Goal: Navigation & Orientation: Find specific page/section

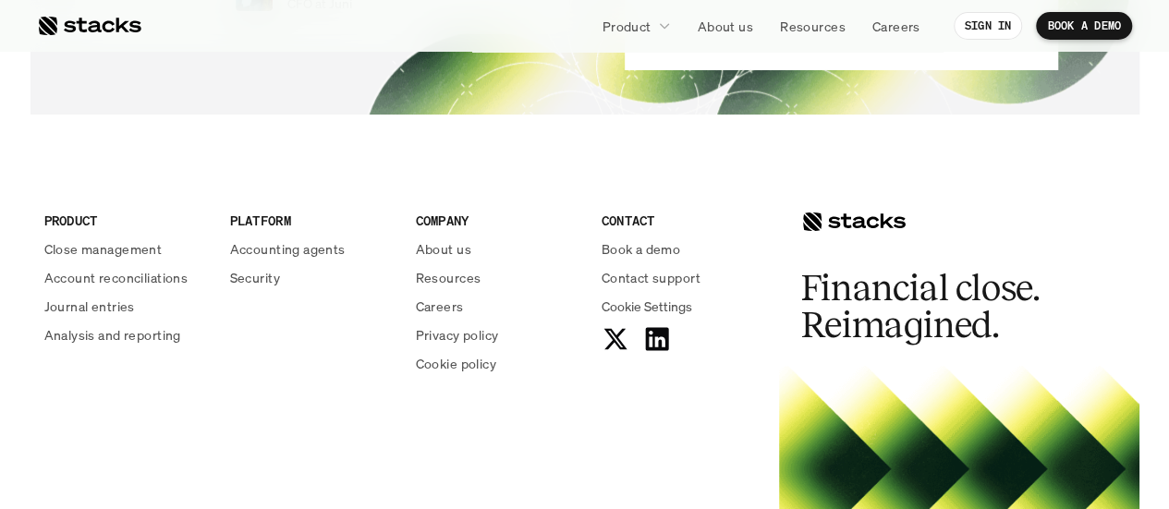
scroll to position [6688, 0]
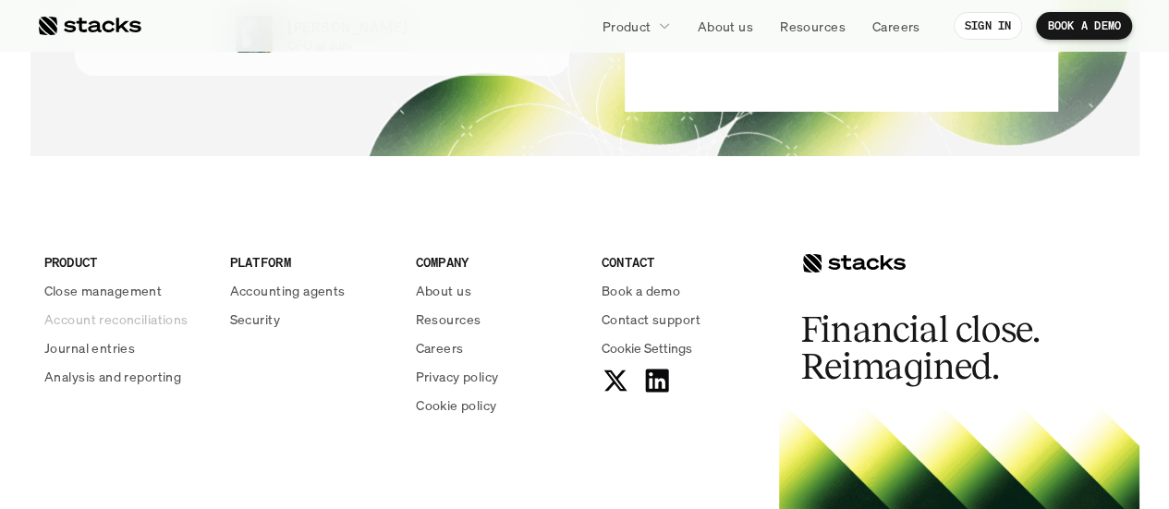
click at [96, 311] on p "Account reconciliations" at bounding box center [116, 319] width 144 height 19
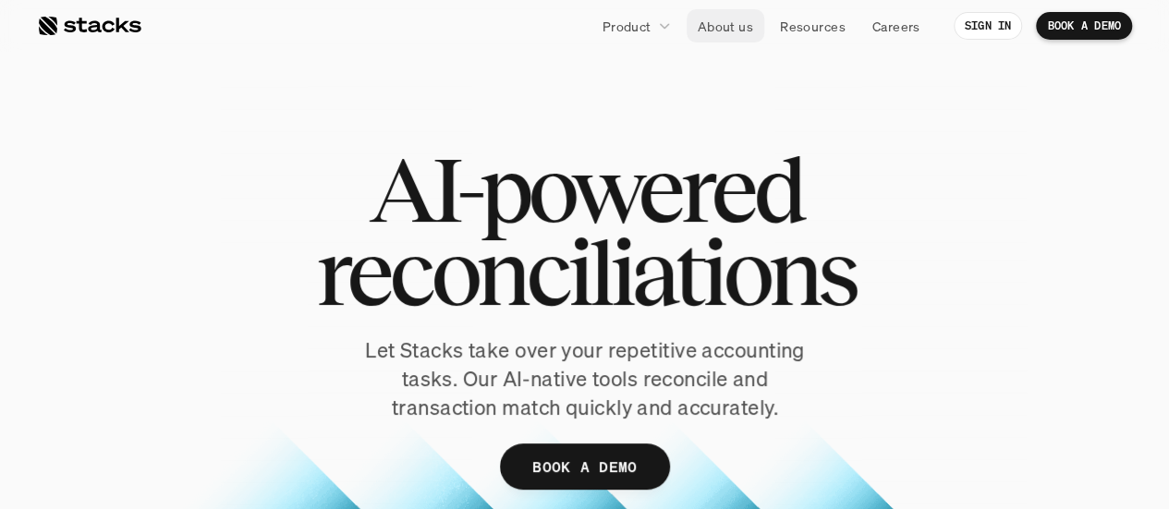
click at [731, 29] on p "About us" at bounding box center [725, 26] width 55 height 19
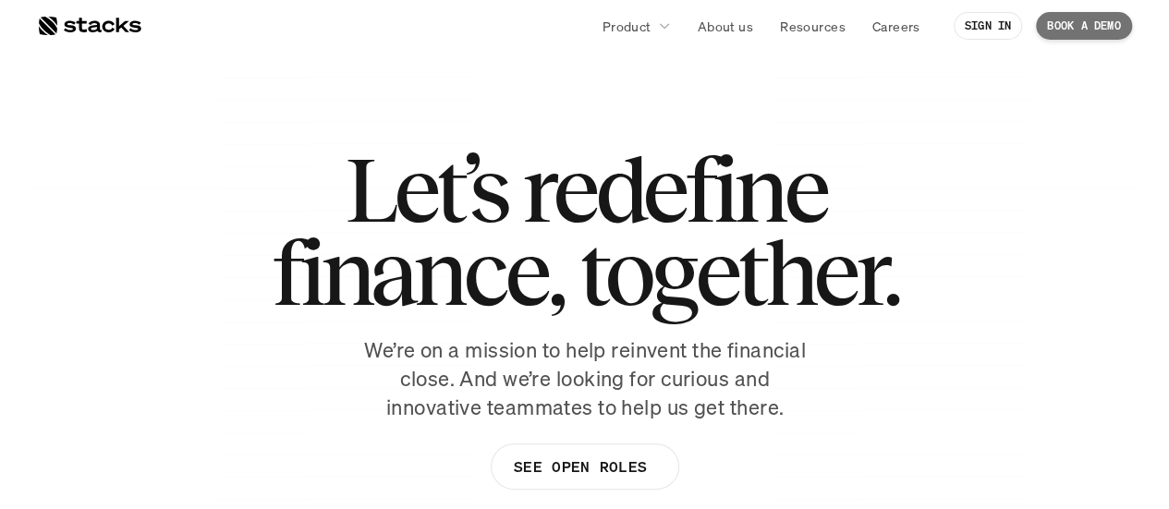
click at [1072, 25] on p "BOOK A DEMO" at bounding box center [1084, 25] width 74 height 13
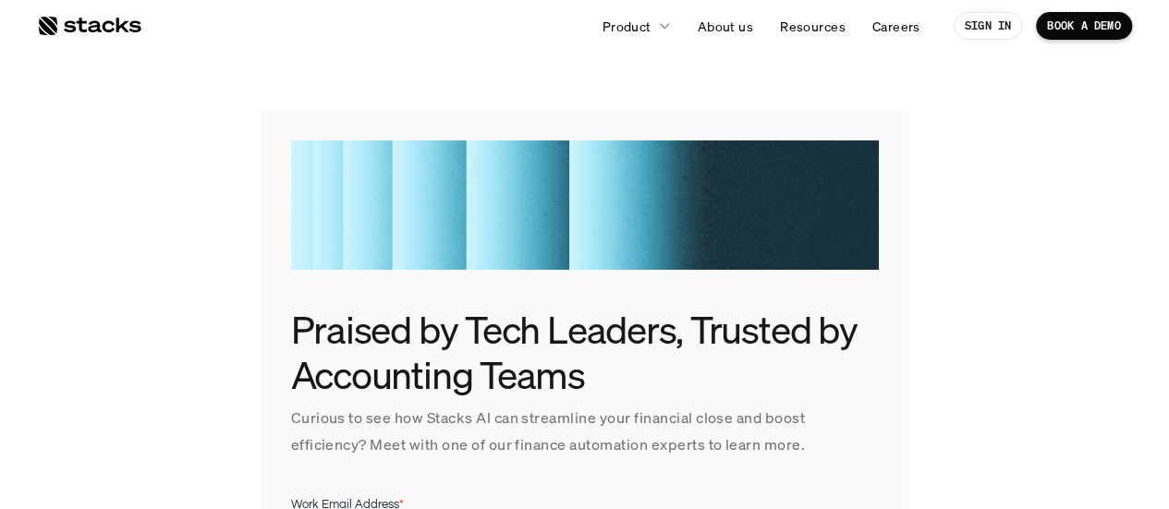
click at [98, 19] on div at bounding box center [89, 26] width 104 height 22
